Goal: Transaction & Acquisition: Purchase product/service

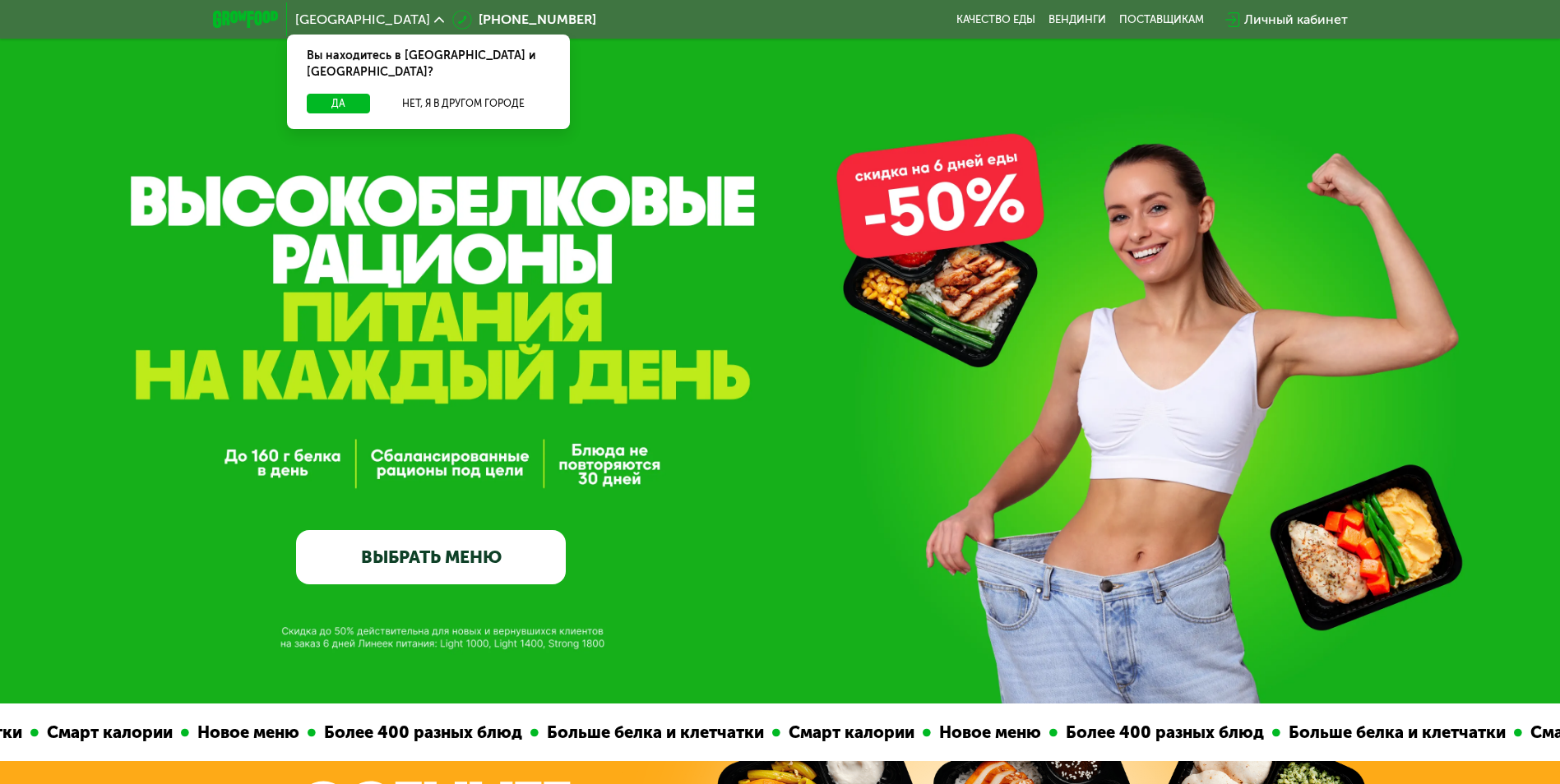
click at [432, 550] on link "ВЫБРАТЬ МЕНЮ" at bounding box center [430, 558] width 270 height 54
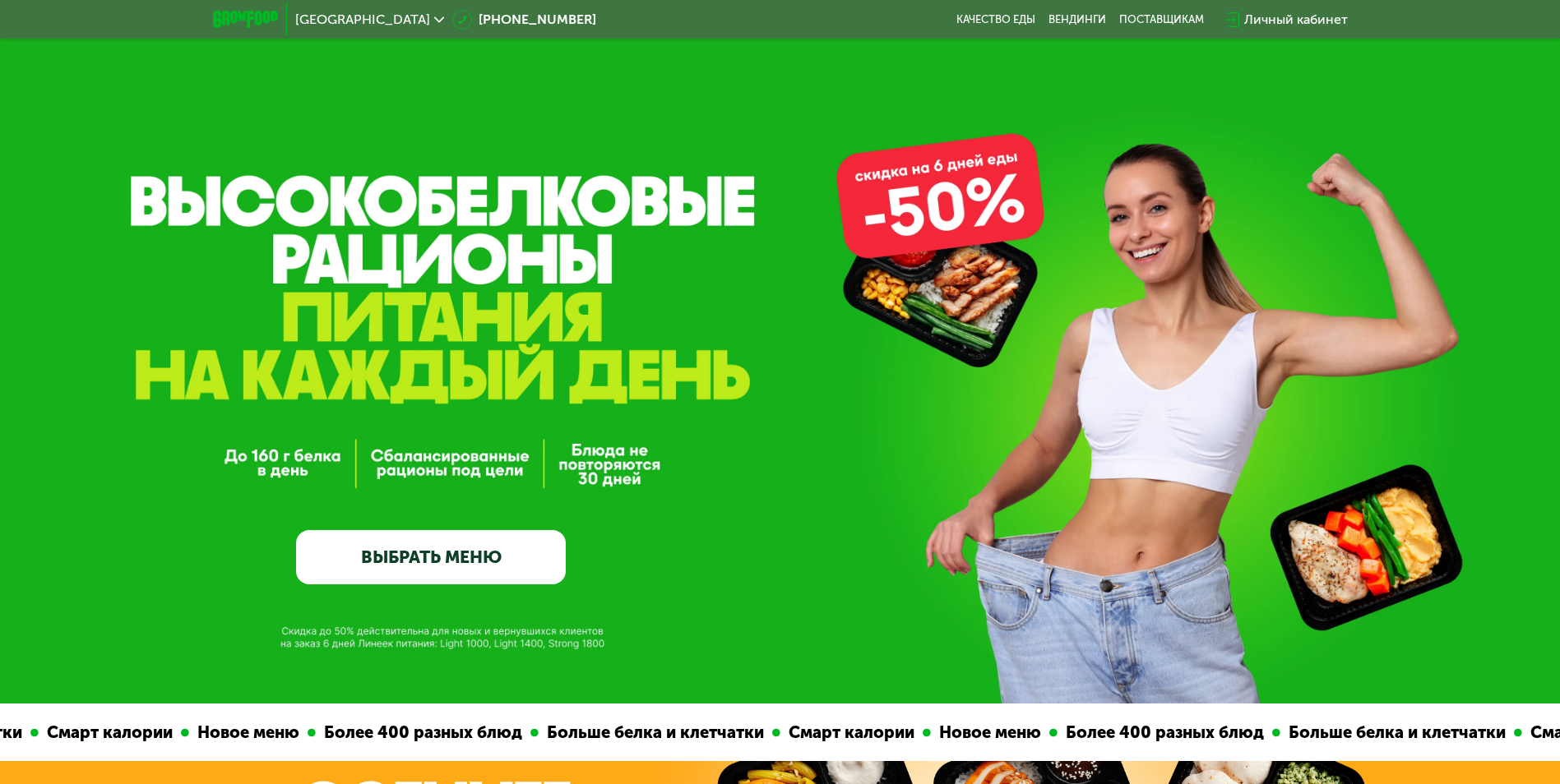
click at [432, 563] on link "ВЫБРАТЬ МЕНЮ" at bounding box center [430, 558] width 270 height 54
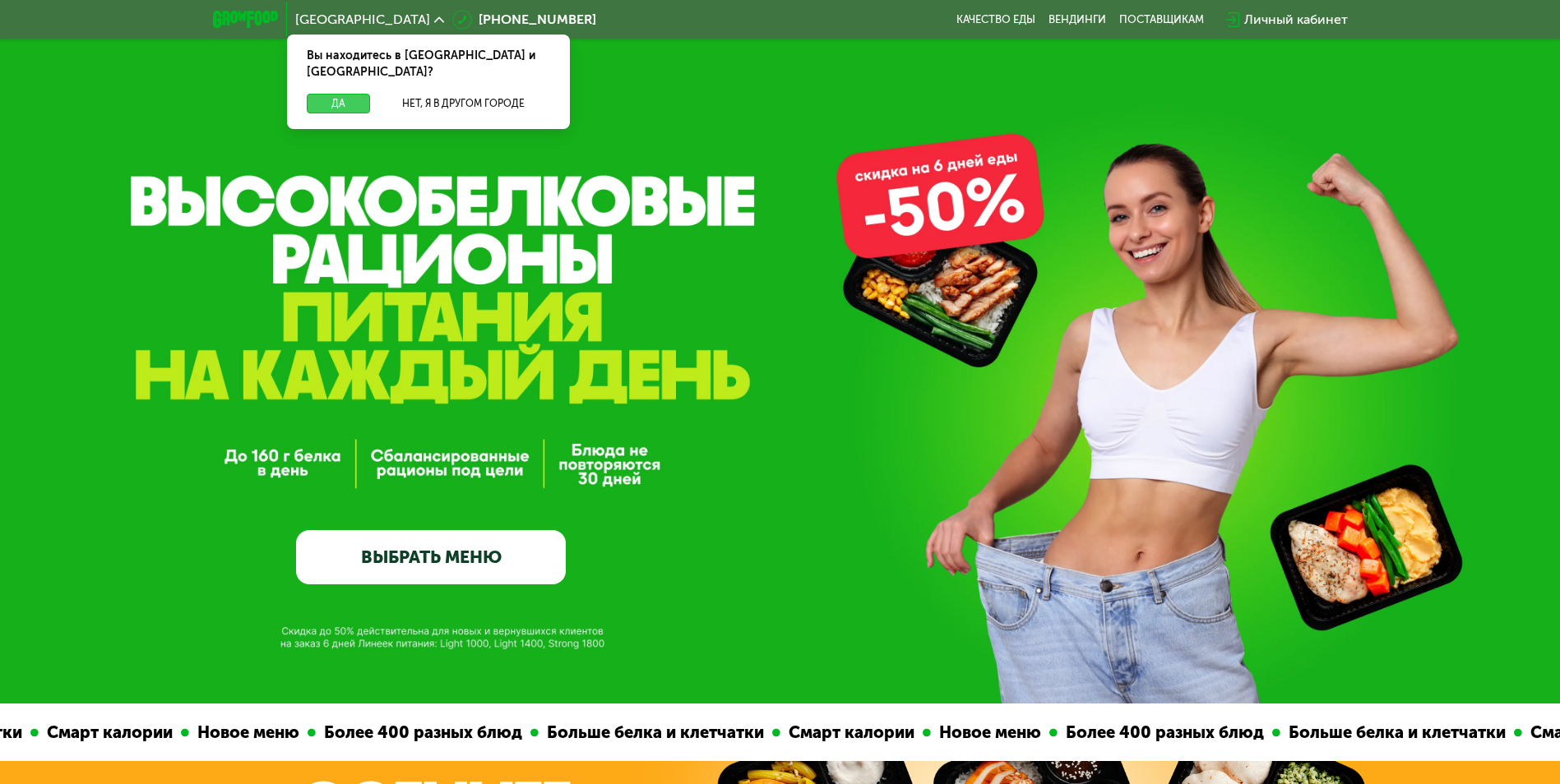
click at [344, 94] on button "Да" at bounding box center [338, 103] width 63 height 20
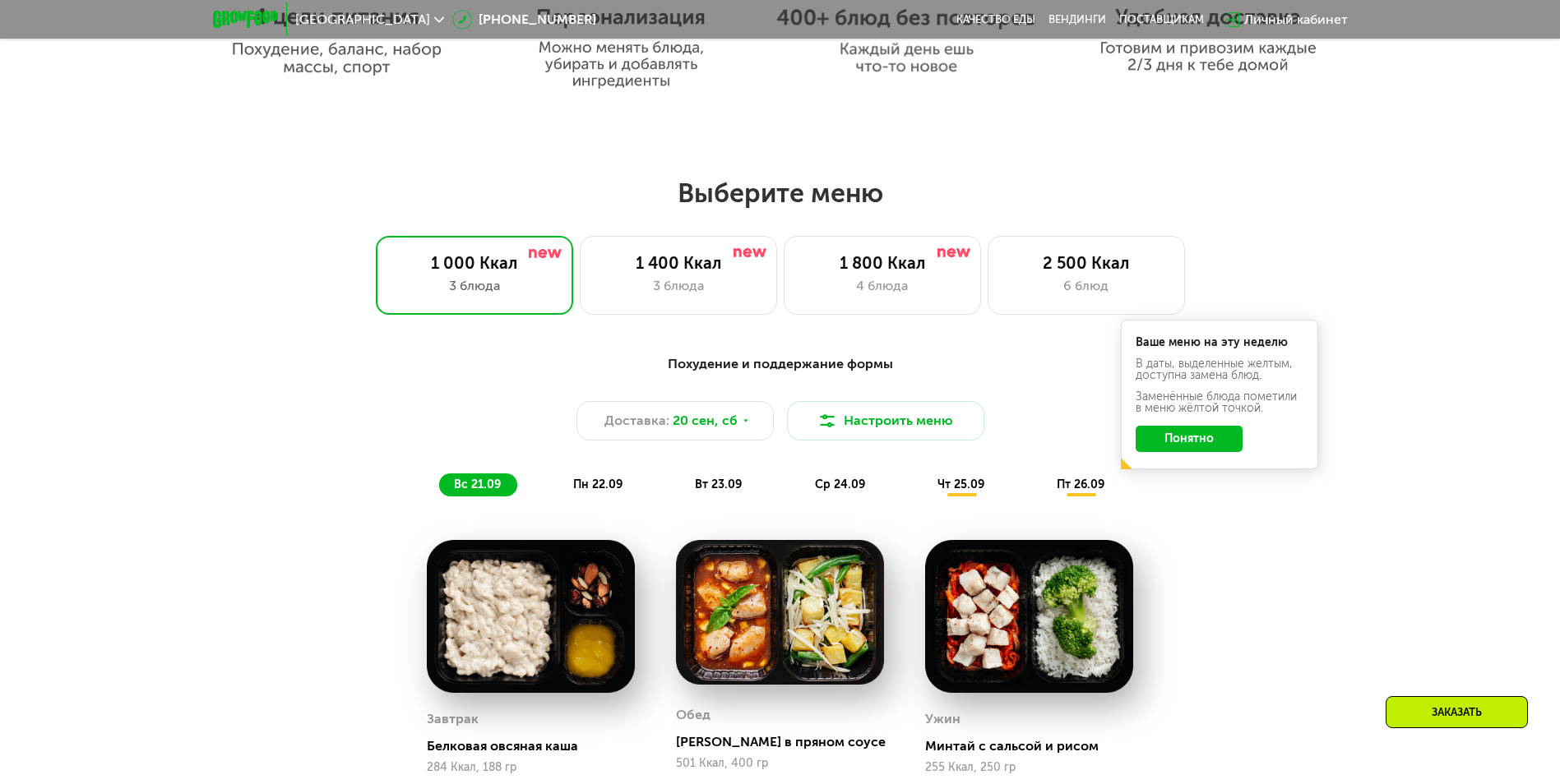
scroll to position [1233, 0]
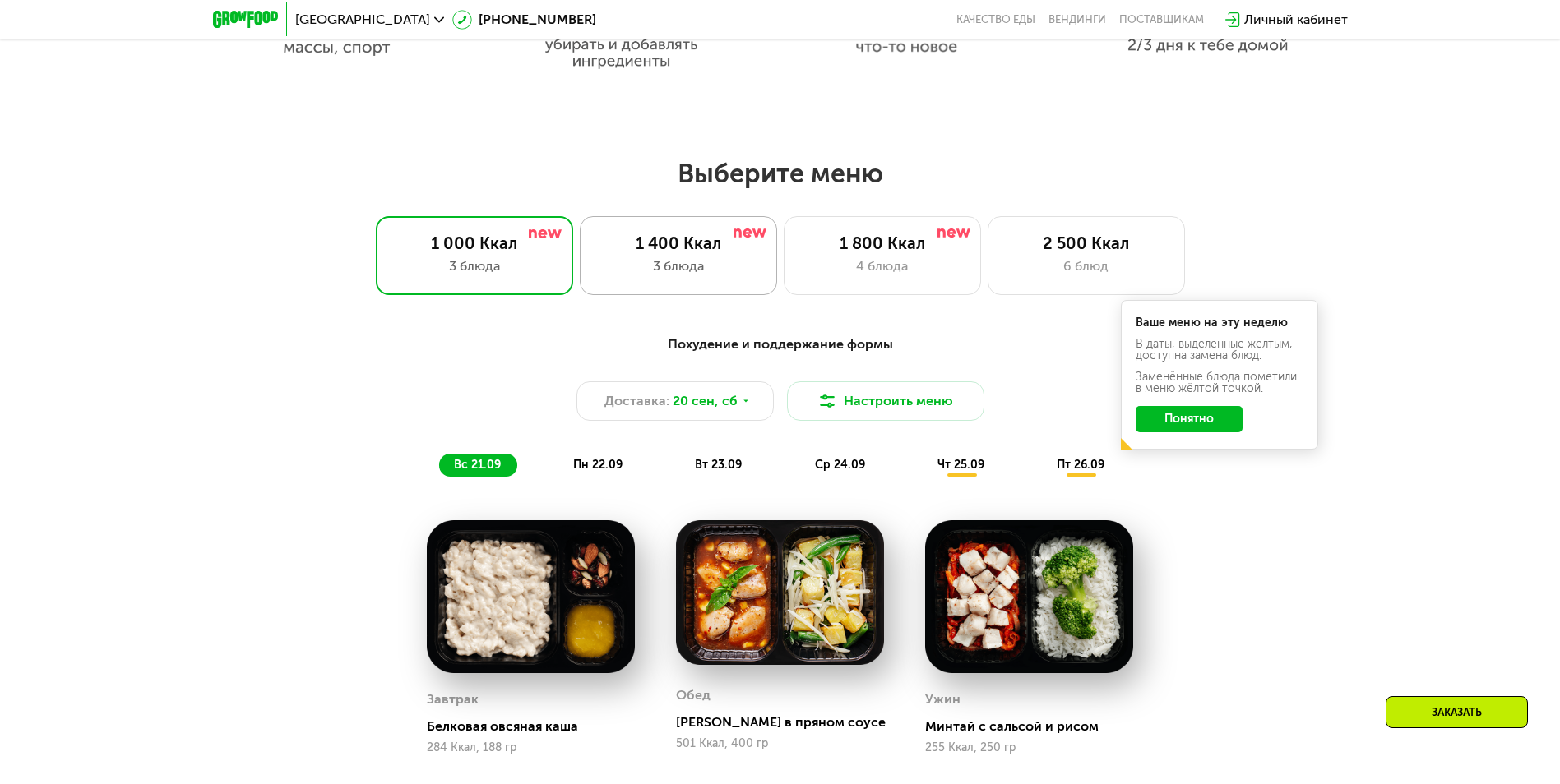
click at [663, 254] on div "1 400 Ккал" at bounding box center [678, 243] width 162 height 20
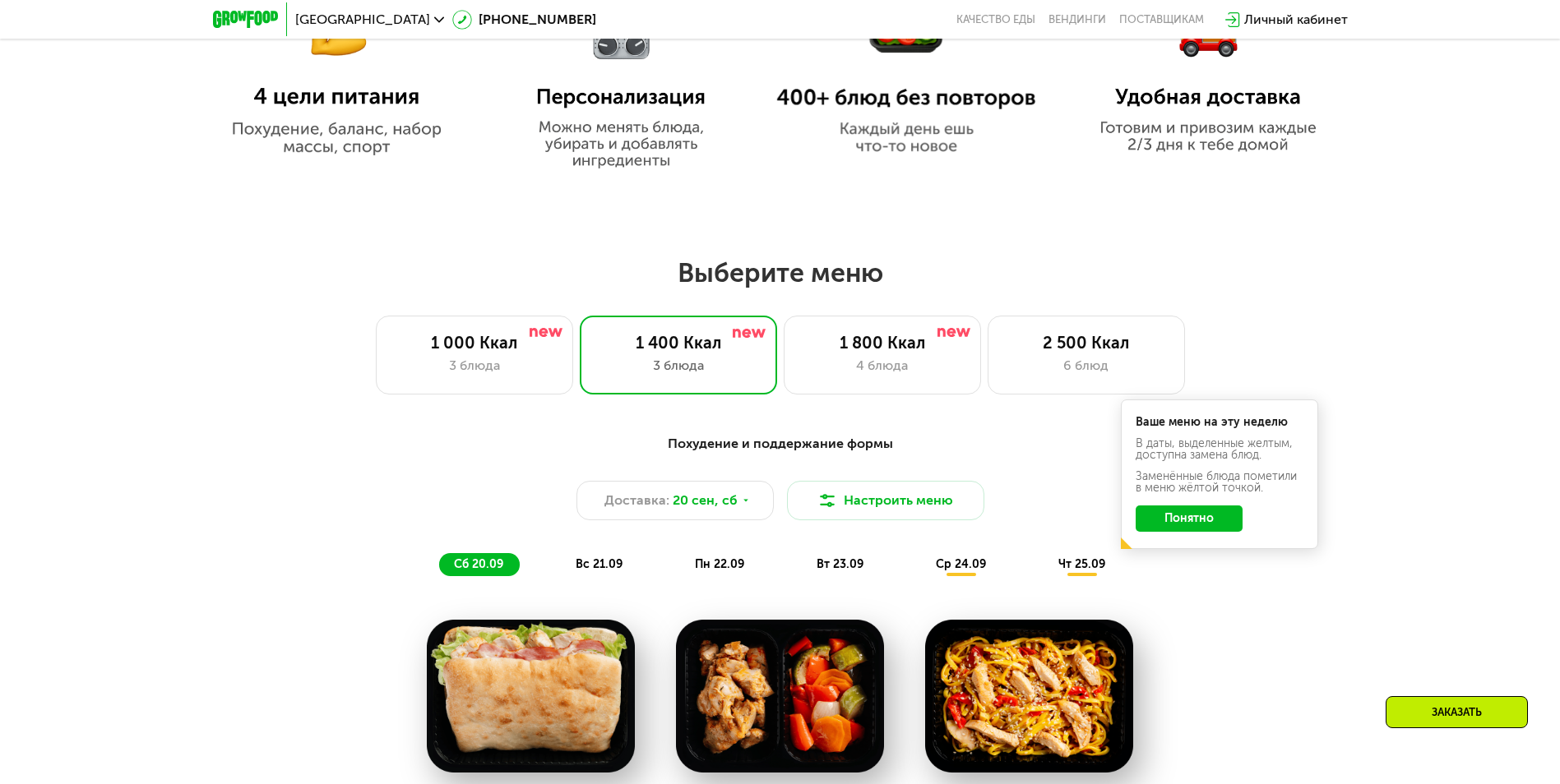
scroll to position [1068, 0]
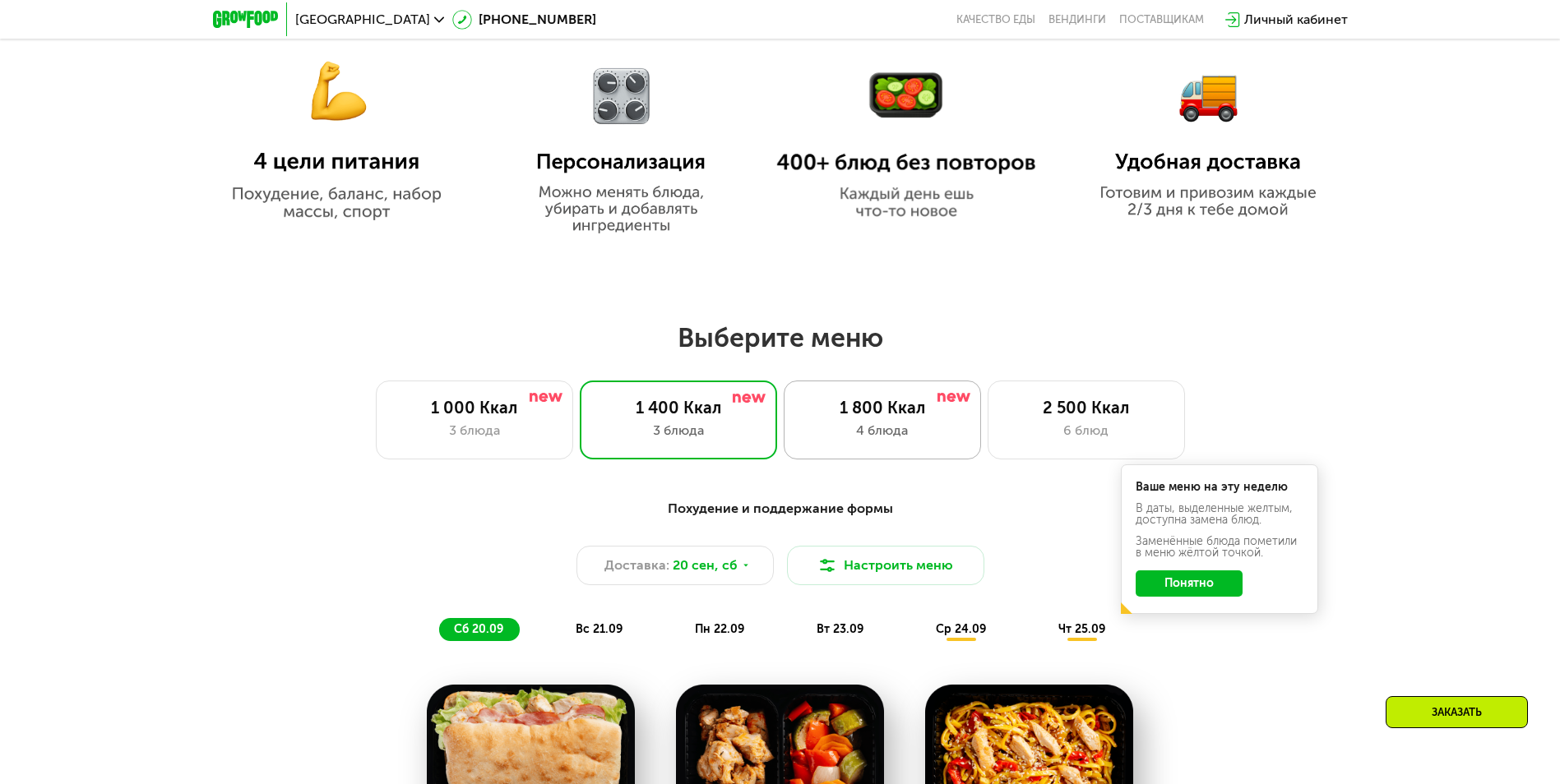
click at [873, 437] on div "4 блюда" at bounding box center [882, 430] width 162 height 20
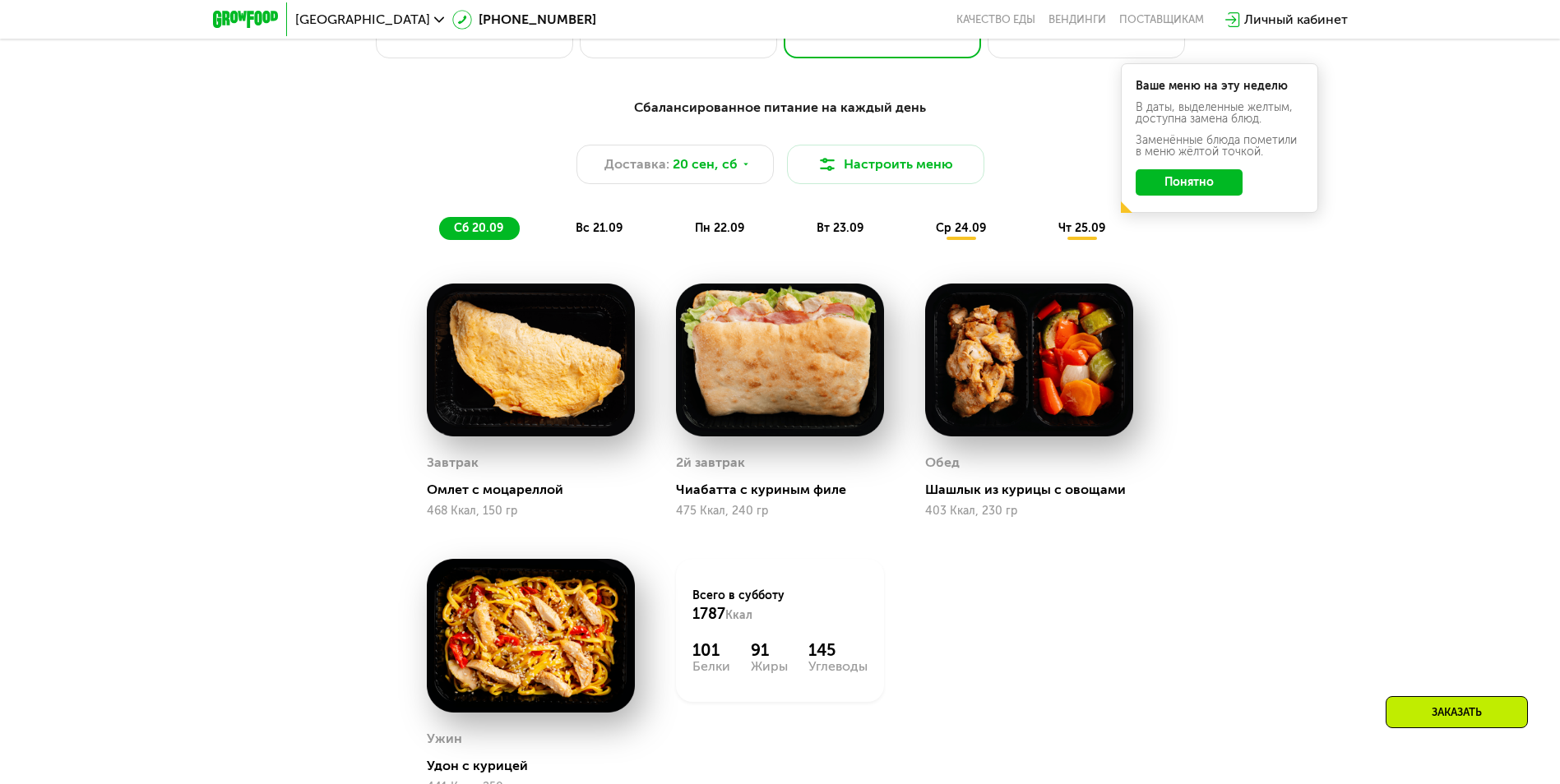
scroll to position [1397, 0]
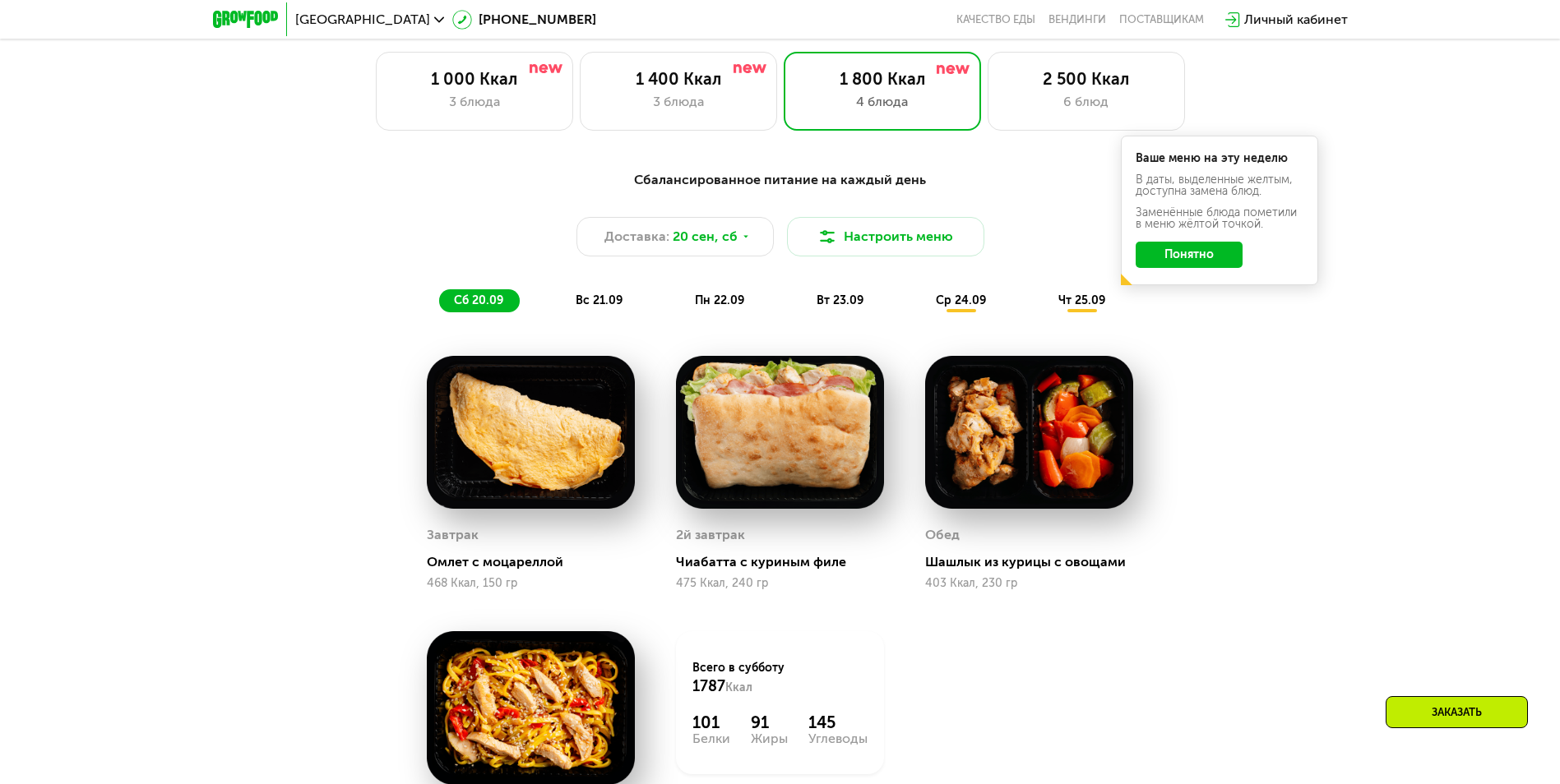
click at [588, 307] on span "вс 21.09" at bounding box center [599, 300] width 47 height 14
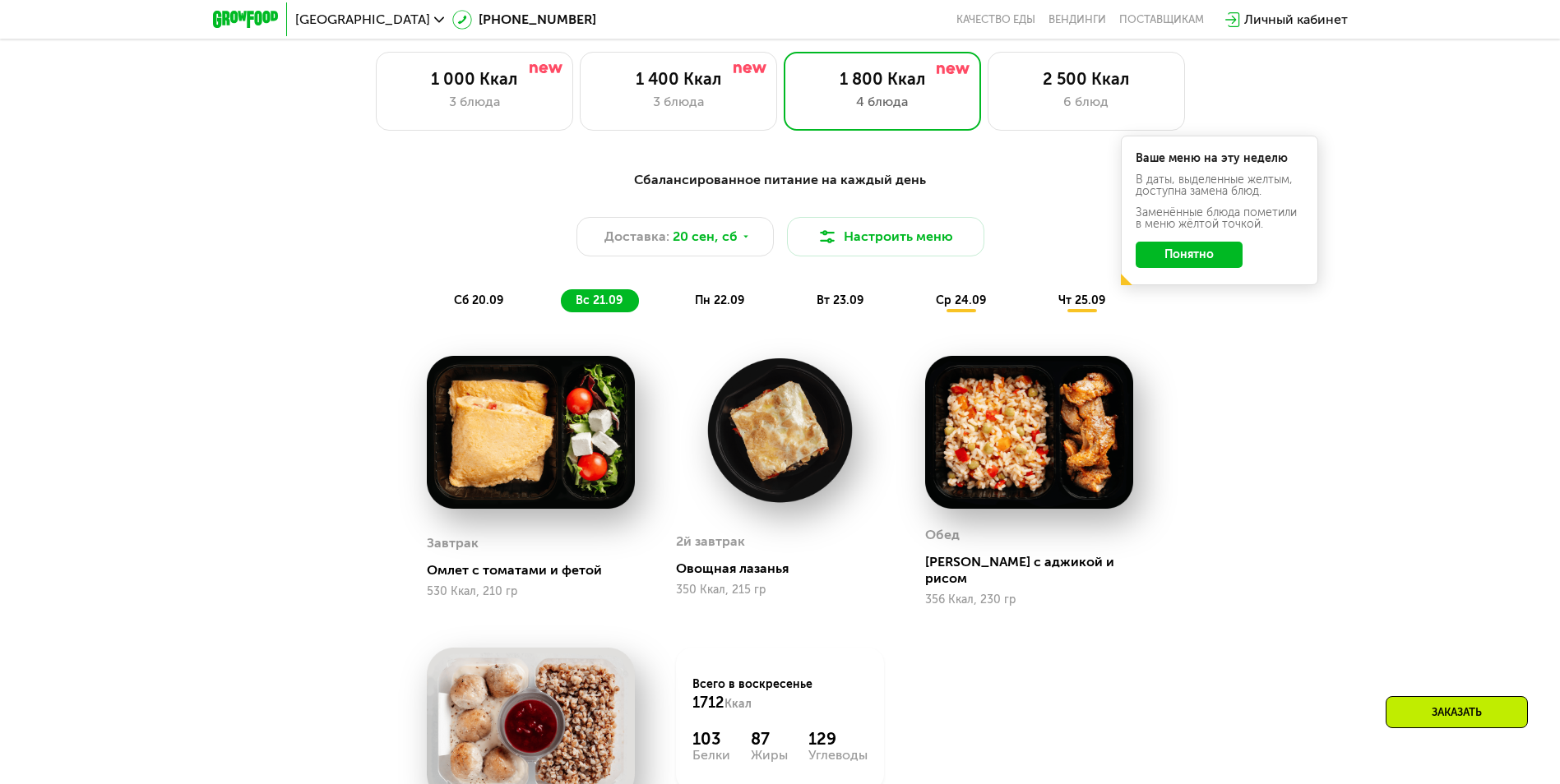
click at [710, 300] on span "пн 22.09" at bounding box center [719, 300] width 50 height 14
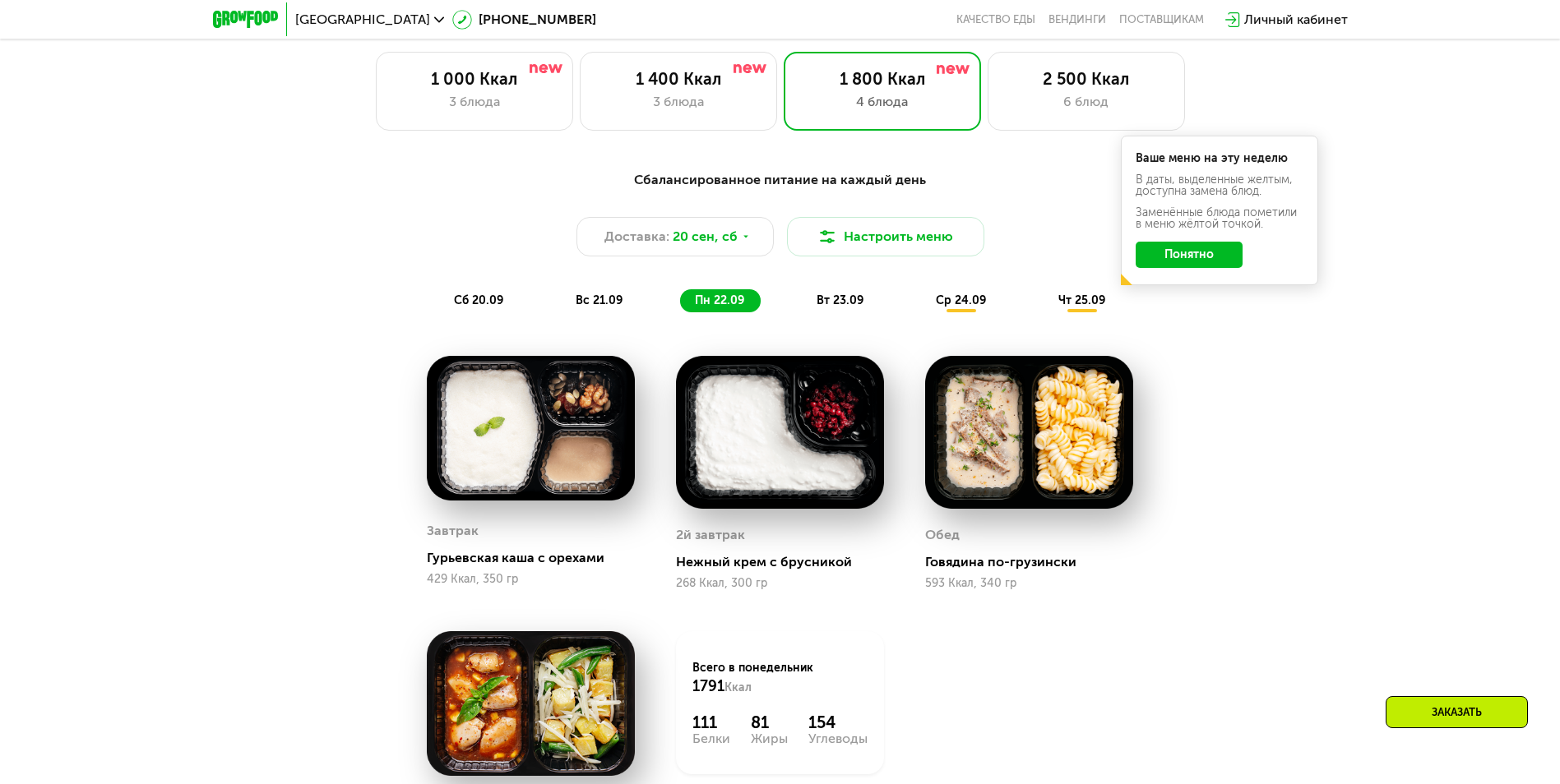
click at [855, 307] on span "вт 23.09" at bounding box center [840, 300] width 47 height 14
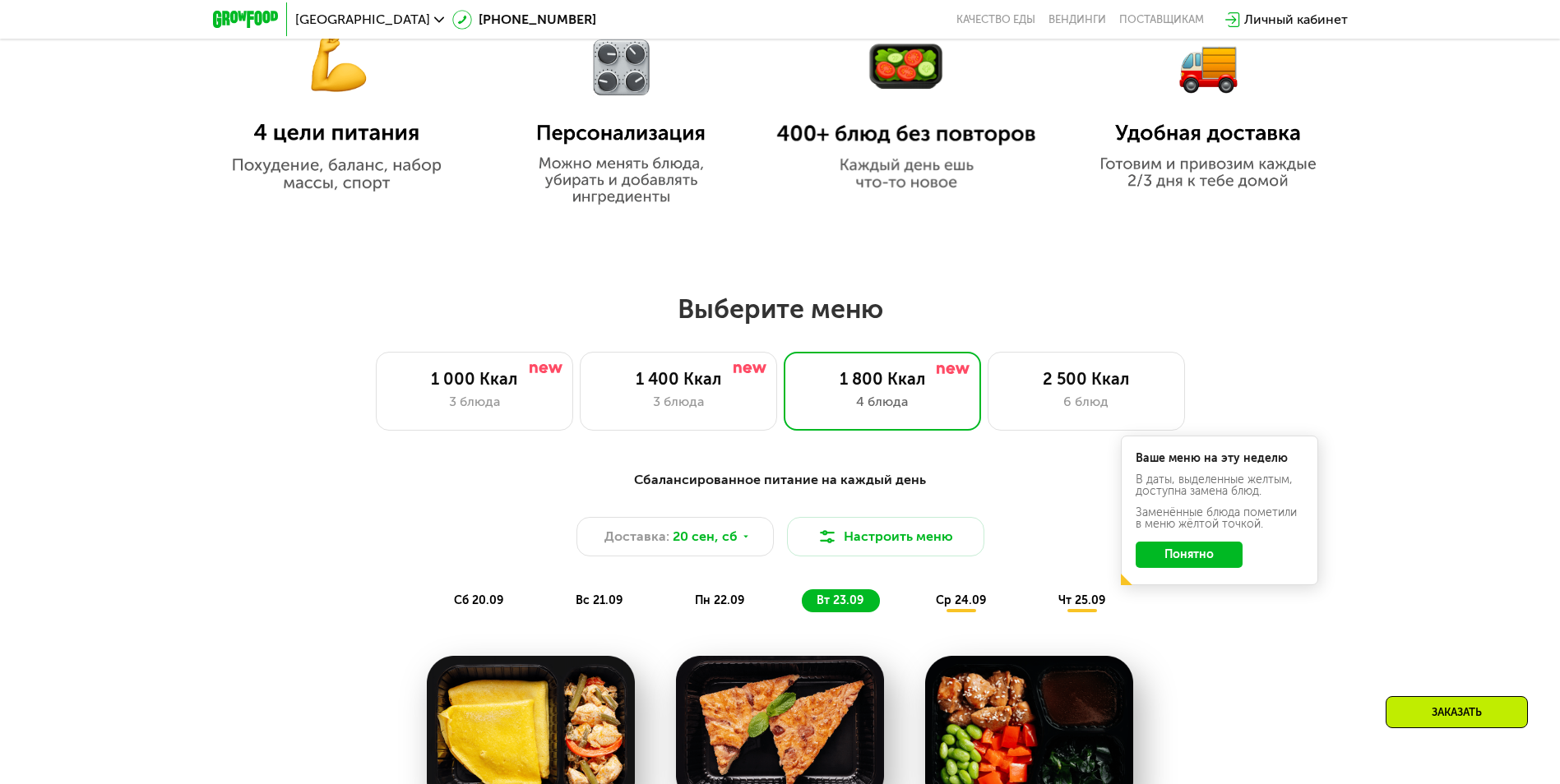
scroll to position [1068, 0]
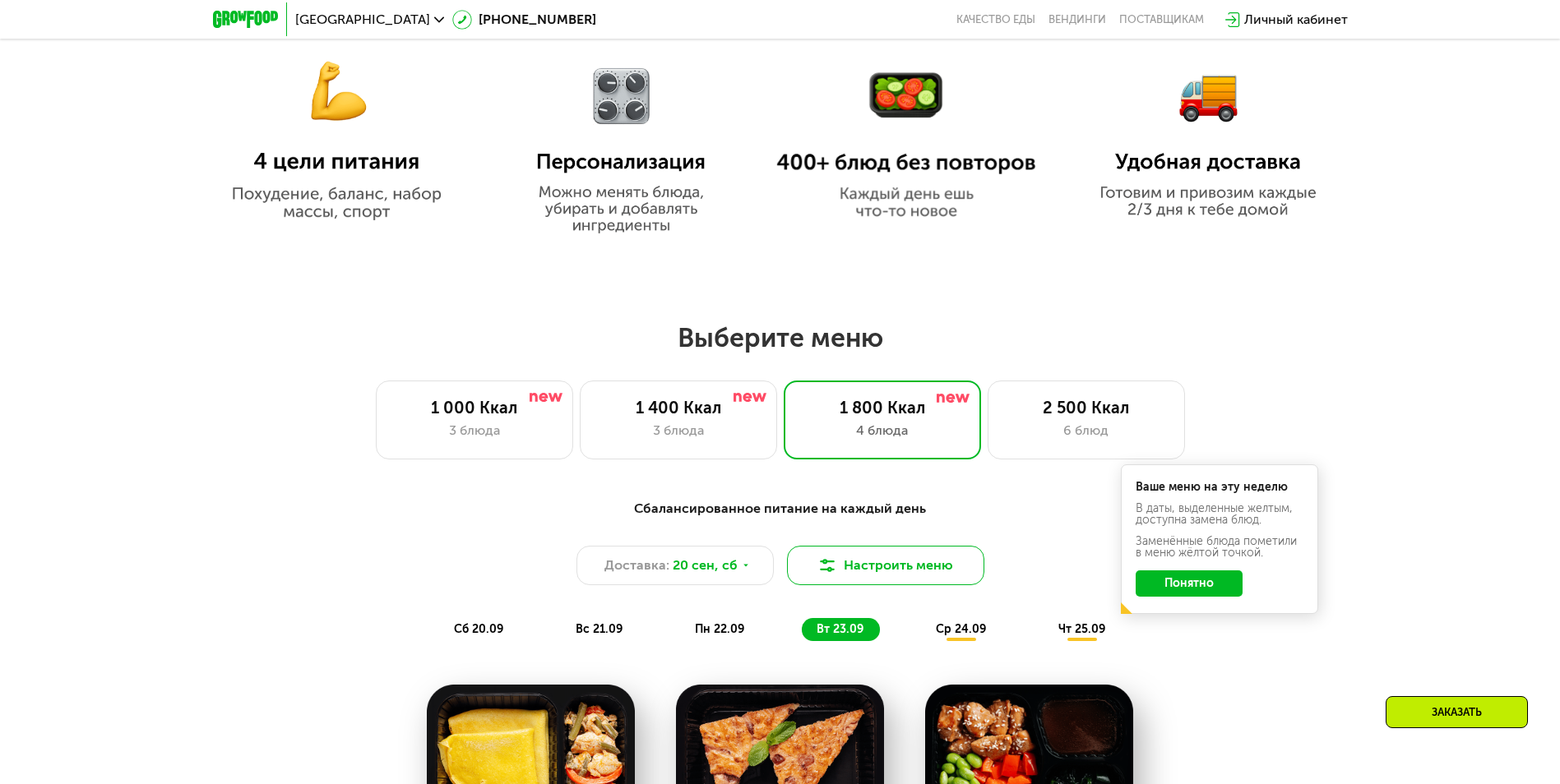
click at [902, 576] on button "Настроить меню" at bounding box center [886, 565] width 197 height 39
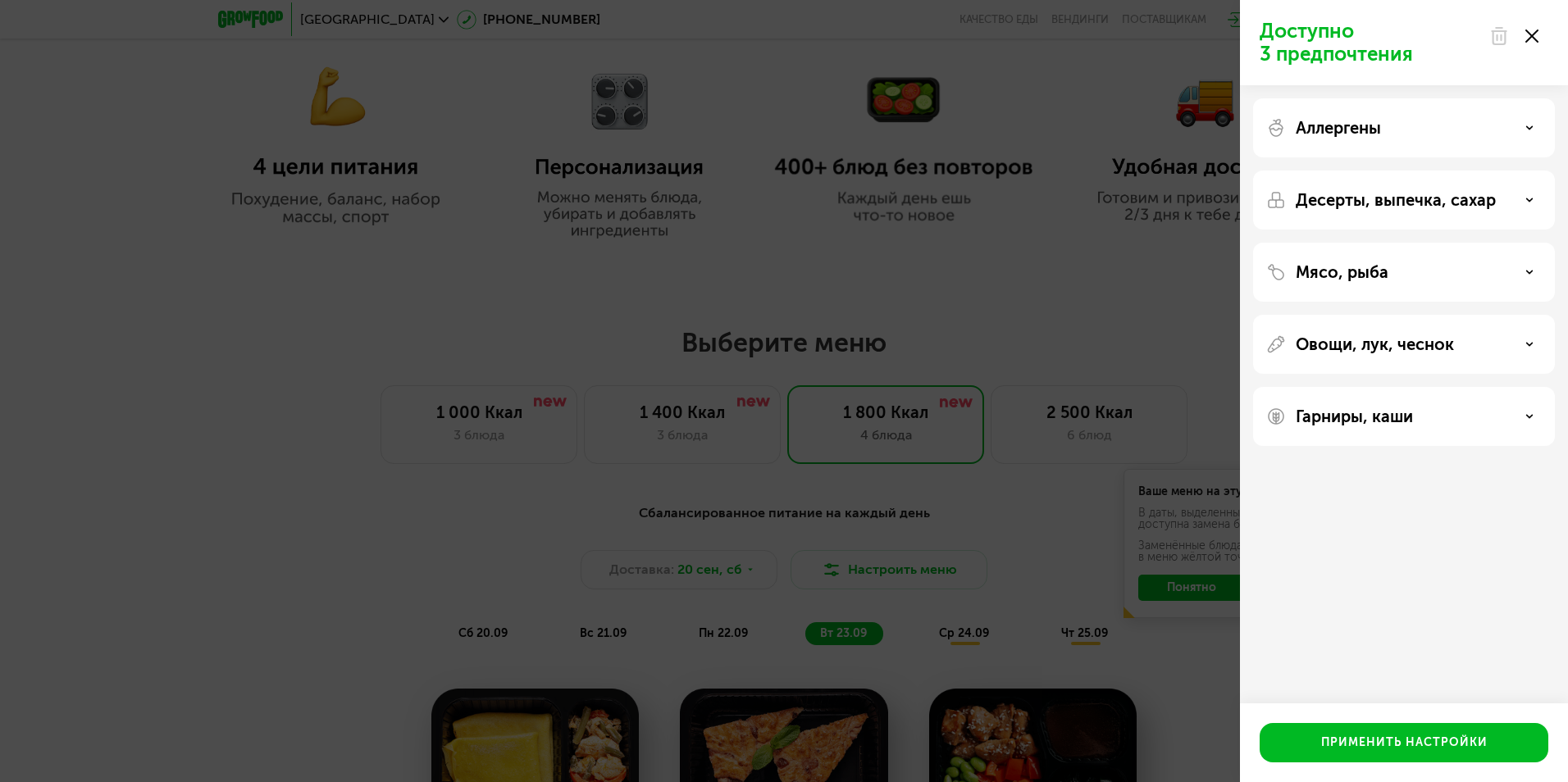
click at [1530, 34] on use at bounding box center [1531, 37] width 13 height 13
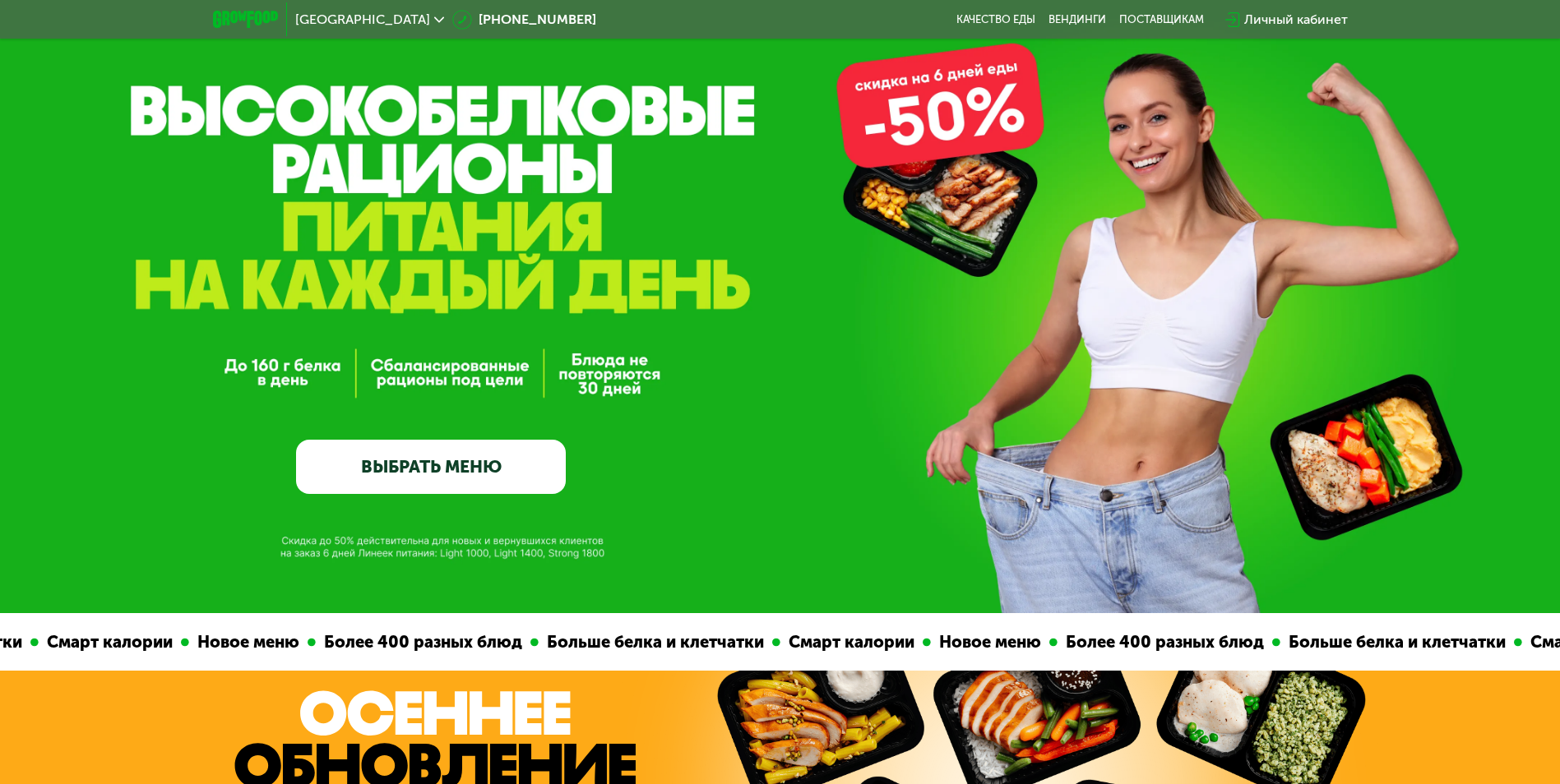
scroll to position [0, 0]
